Goal: Transaction & Acquisition: Purchase product/service

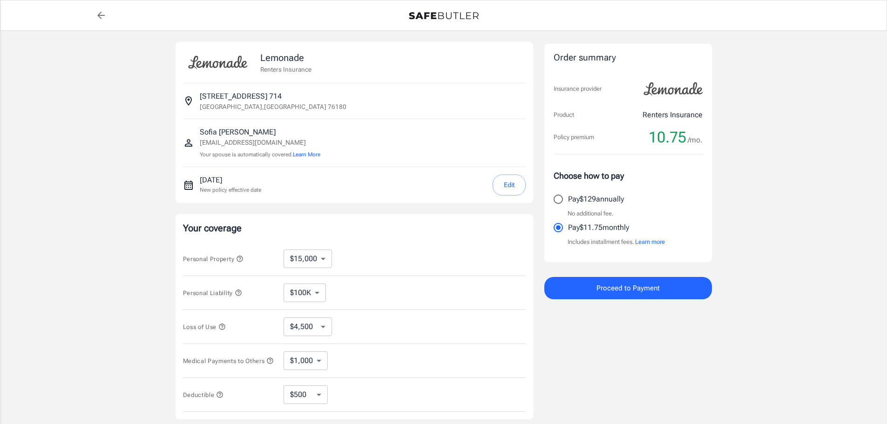
select select "15000"
select select "500"
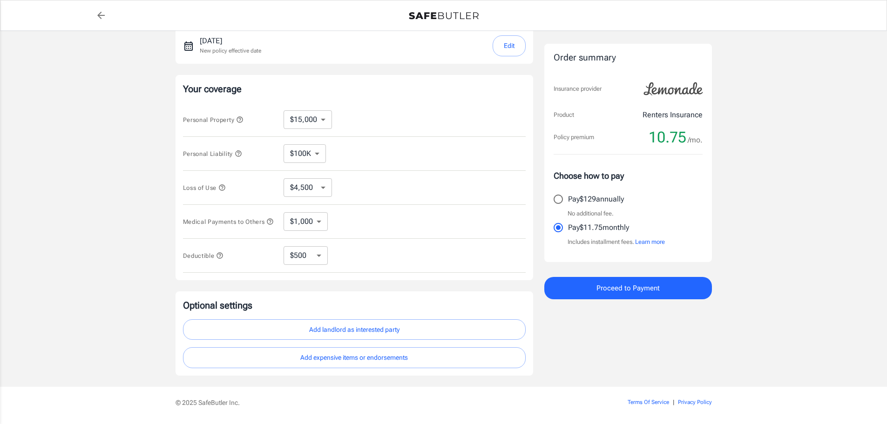
scroll to position [171, 0]
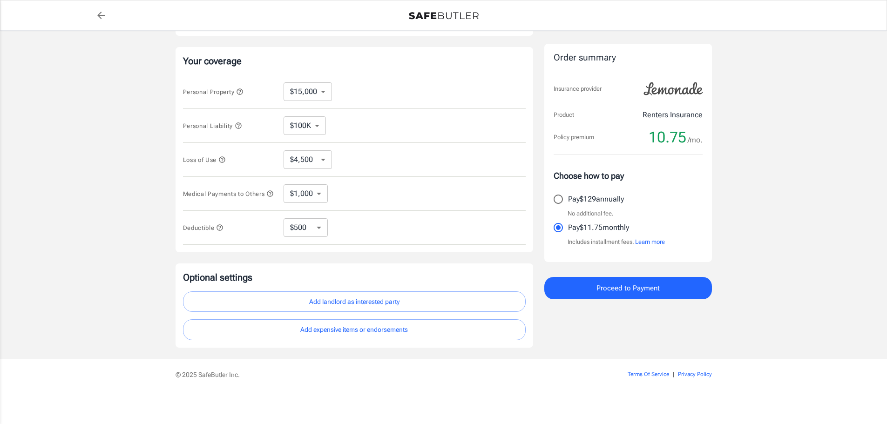
click at [326, 161] on select "$4,500 $7,500 $13,500 $22,500 $34,500 $55,500 $85,500 $130K $200K" at bounding box center [308, 159] width 48 height 19
click at [325, 161] on select "$4,500 $7,500 $13,500 $22,500 $34,500 $55,500 $85,500 $130K $200K" at bounding box center [308, 159] width 48 height 19
select select "7500"
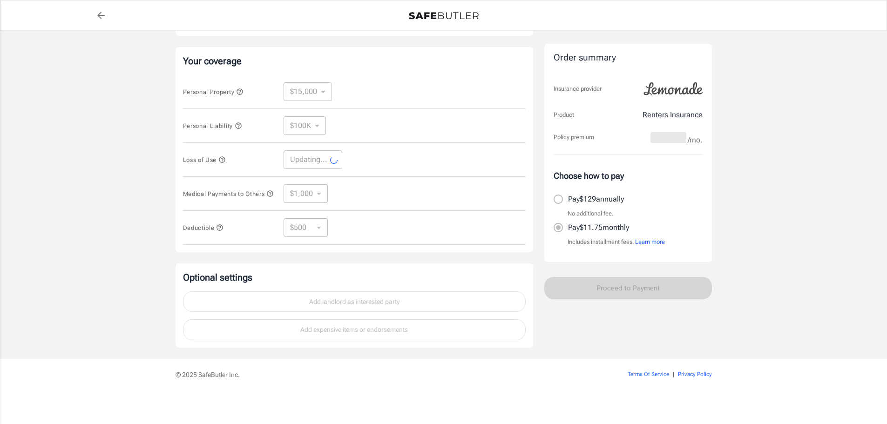
select select "7500"
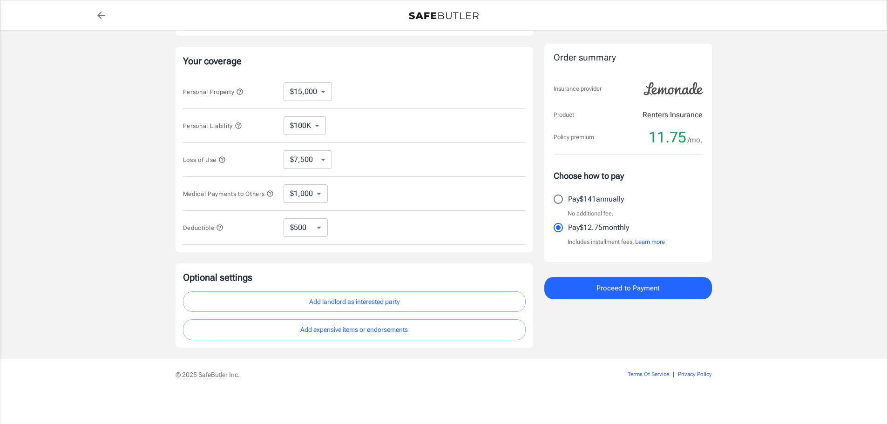
click at [320, 86] on select "$10,000 $15,000 $20,000 $25,000 $30,000 $40,000 $50,000 $100K $150K $200K $250K" at bounding box center [308, 91] width 48 height 19
select select "20000"
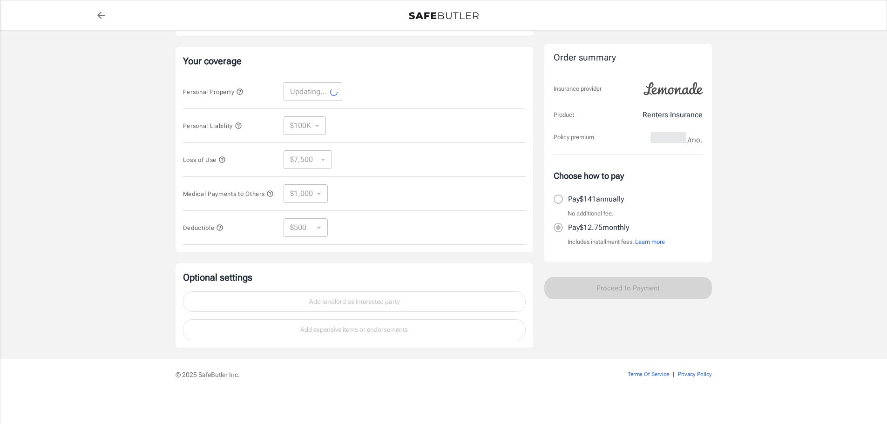
select select "20000"
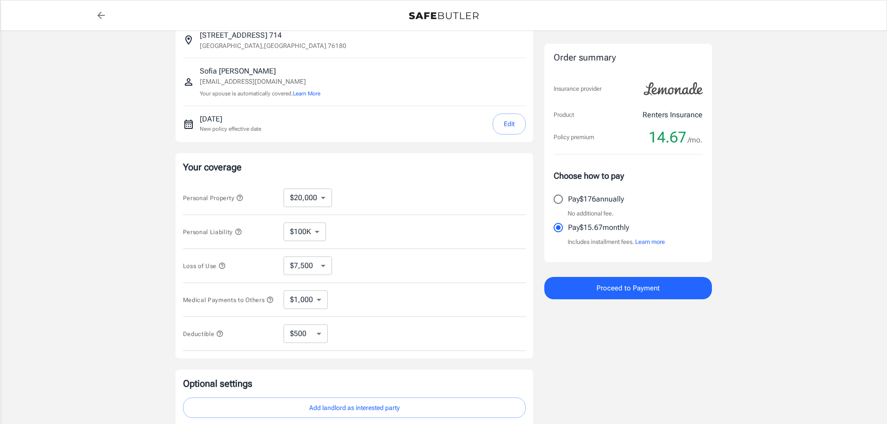
scroll to position [0, 0]
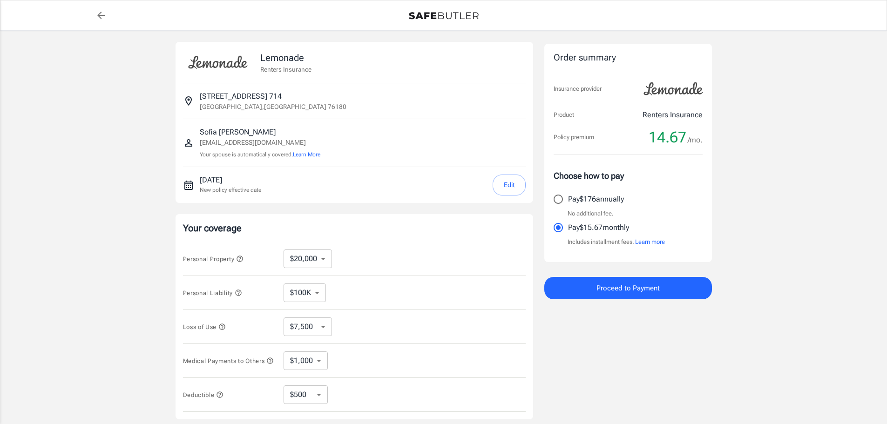
click at [100, 16] on icon "back to quotes" at bounding box center [100, 15] width 11 height 11
